Goal: Find specific page/section: Find specific page/section

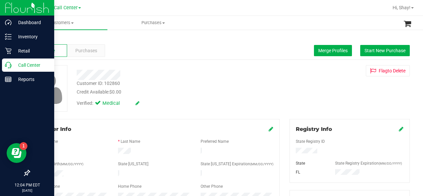
click at [16, 65] on p "Call Center" at bounding box center [32, 65] width 40 height 8
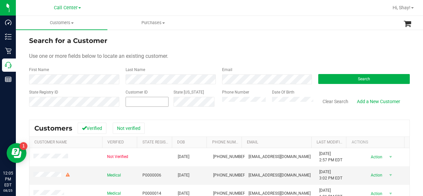
drag, startPoint x: 151, startPoint y: 95, endPoint x: 145, endPoint y: 101, distance: 7.5
click at [145, 101] on div "Customer ID" at bounding box center [146, 100] width 43 height 23
click at [145, 101] on span at bounding box center [146, 102] width 43 height 10
paste input "1584464"
type input "1584464"
